Goal: Task Accomplishment & Management: Use online tool/utility

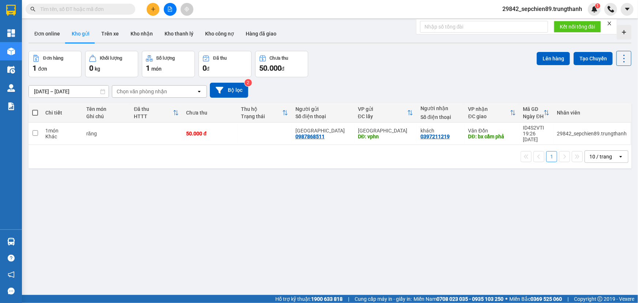
click at [59, 95] on div "ver 1.8.137 Đơn online Kho gửi Trên xe Kho nhận Kho thanh lý Kho công nợ Hàng đ…" at bounding box center [330, 173] width 609 height 303
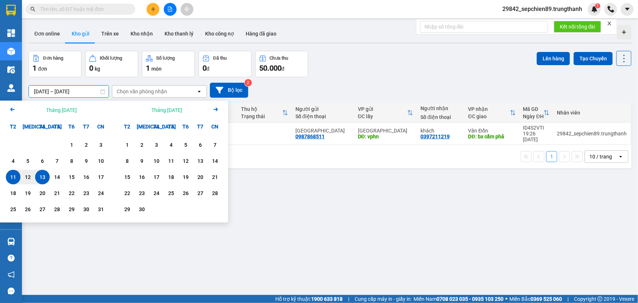
click at [43, 179] on div "13" at bounding box center [42, 177] width 10 height 9
type input "[DATE] – [DATE]"
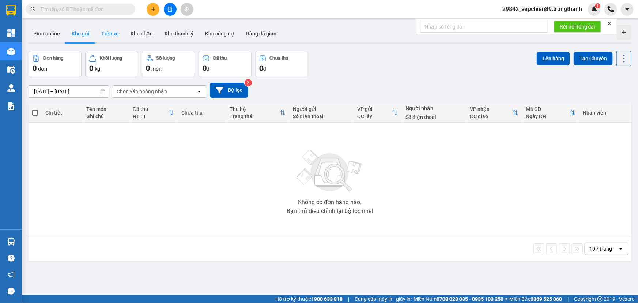
click at [108, 34] on button "Trên xe" at bounding box center [109, 34] width 29 height 18
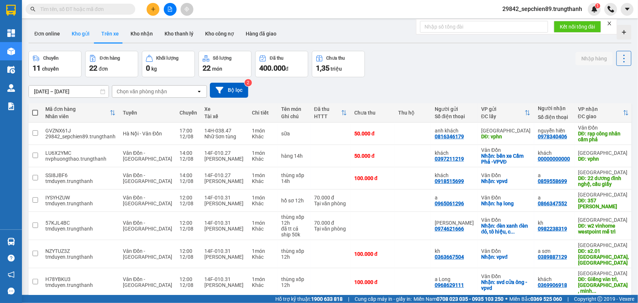
click at [84, 35] on button "Kho gửi" at bounding box center [81, 34] width 30 height 18
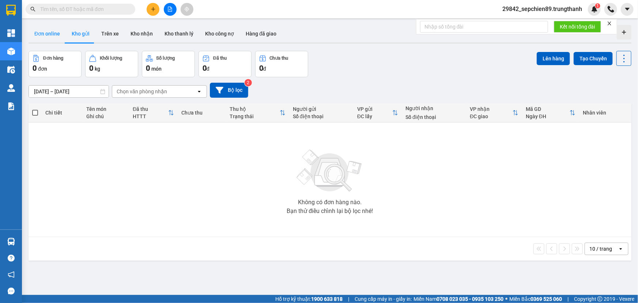
click at [44, 38] on button "Đơn online" at bounding box center [47, 34] width 37 height 18
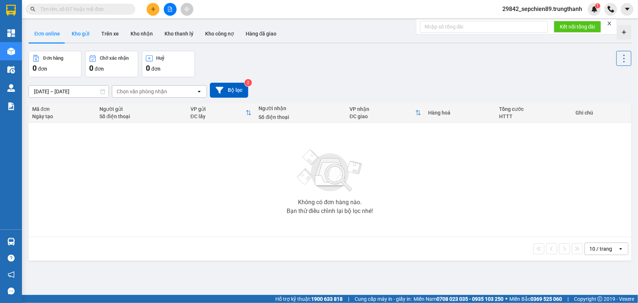
click at [76, 35] on button "Kho gửi" at bounding box center [81, 34] width 30 height 18
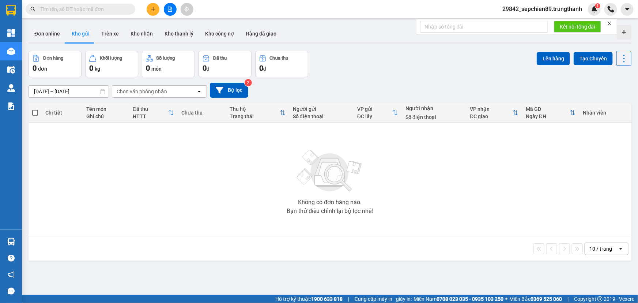
click at [69, 91] on input "[DATE] – [DATE]" at bounding box center [69, 92] width 80 height 12
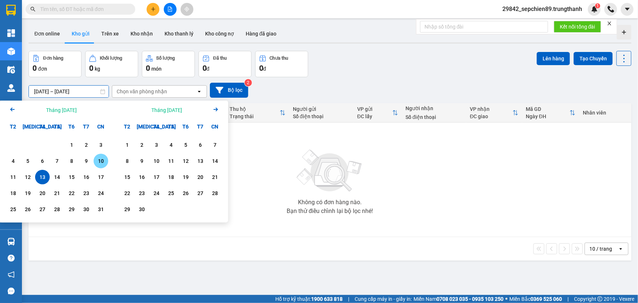
click at [108, 164] on div "10" at bounding box center [101, 161] width 15 height 15
click at [42, 177] on div "13" at bounding box center [42, 177] width 10 height 9
type input "[DATE] – [DATE]"
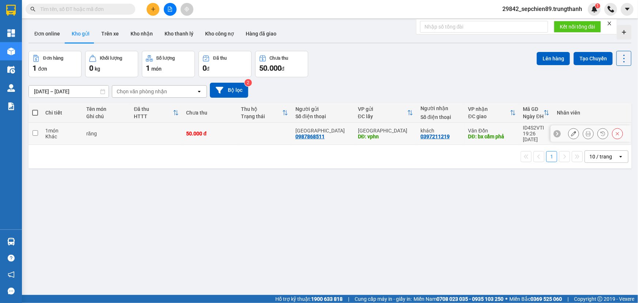
click at [34, 130] on input "checkbox" at bounding box center [35, 132] width 5 height 5
checkbox input "true"
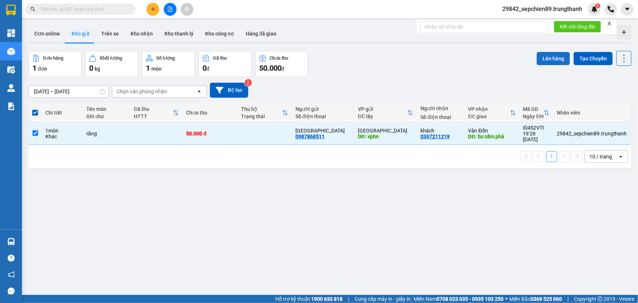
click at [547, 55] on button "Lên hàng" at bounding box center [553, 58] width 33 height 13
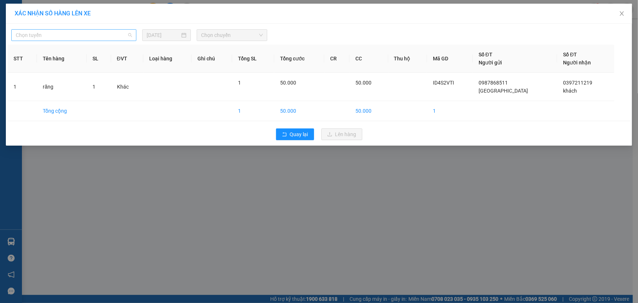
click at [78, 35] on span "Chọn tuyến" at bounding box center [74, 35] width 116 height 11
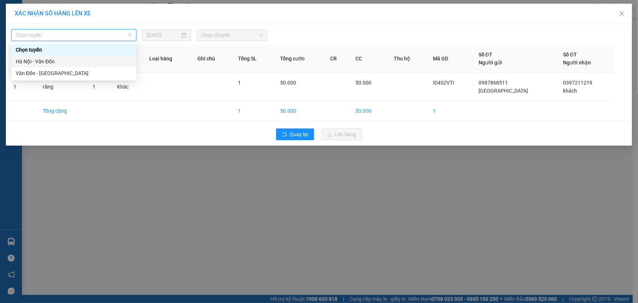
click at [44, 61] on div "Hà Nội - Vân Đồn" at bounding box center [74, 61] width 116 height 8
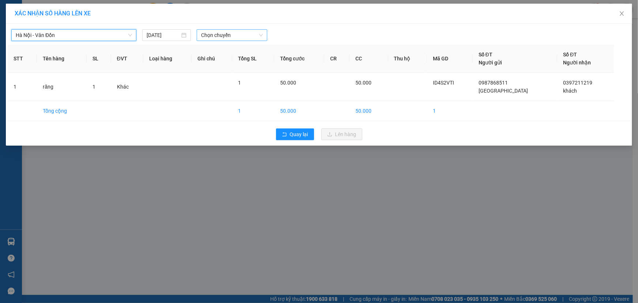
click at [234, 33] on span "Chọn chuyến" at bounding box center [232, 35] width 62 height 11
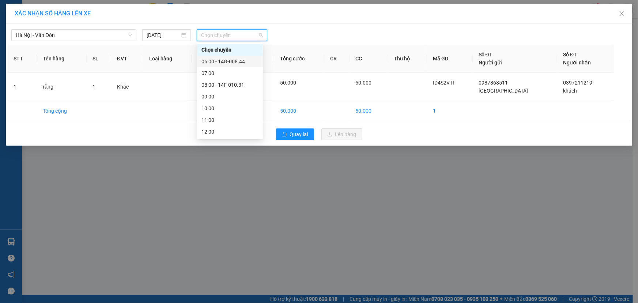
click at [234, 62] on div "06:00 - 14G-008.44" at bounding box center [229, 61] width 57 height 8
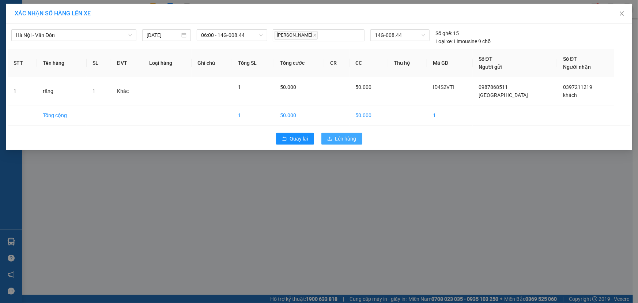
click at [346, 140] on span "Lên hàng" at bounding box center [345, 139] width 21 height 8
